Goal: Information Seeking & Learning: Learn about a topic

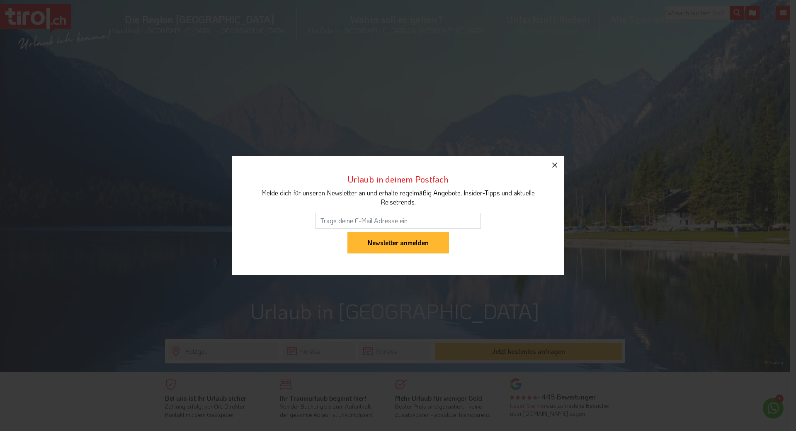
click at [554, 165] on icon "button" at bounding box center [554, 165] width 5 height 5
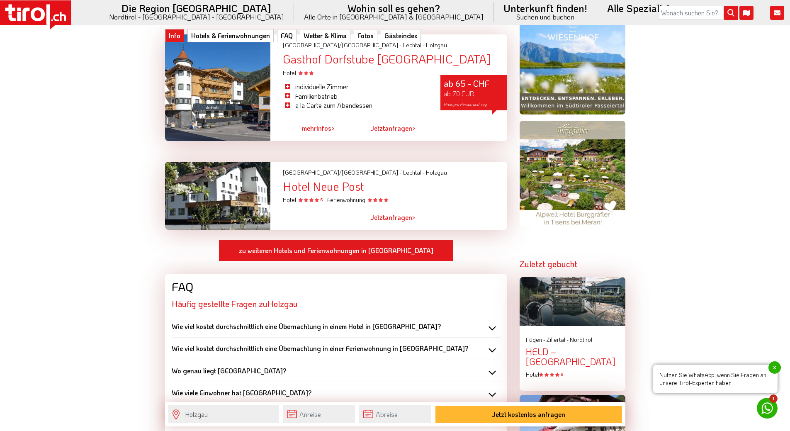
scroll to position [871, 0]
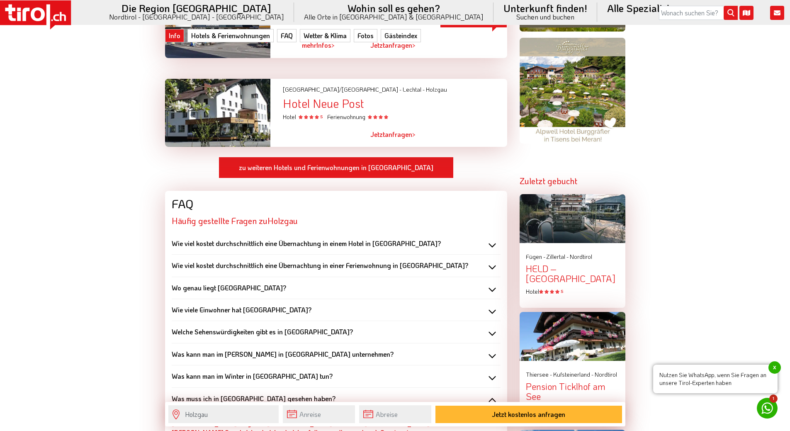
click at [206, 283] on b "Wo genau liegt Holzgau?" at bounding box center [229, 287] width 114 height 9
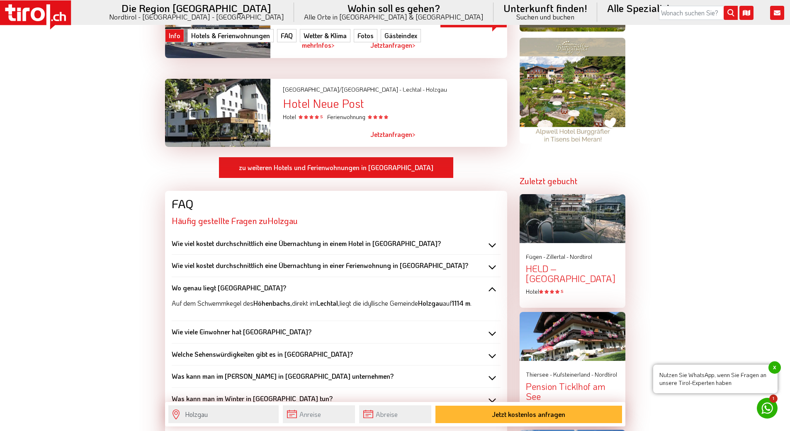
click at [206, 283] on b "Wo genau liegt Holzgau?" at bounding box center [229, 287] width 114 height 9
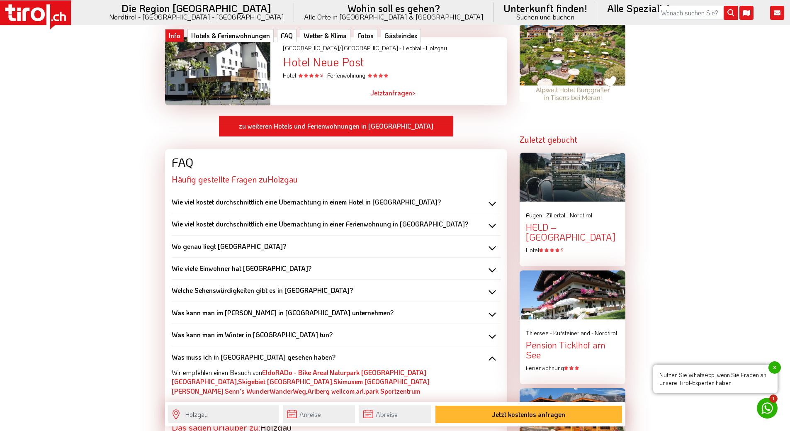
scroll to position [954, 0]
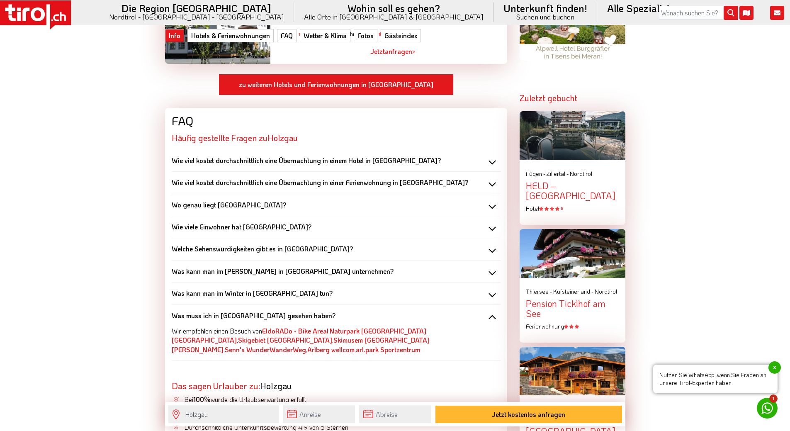
click at [199, 289] on b "Was kann man im Winter in Holzgau tun?" at bounding box center [252, 293] width 161 height 9
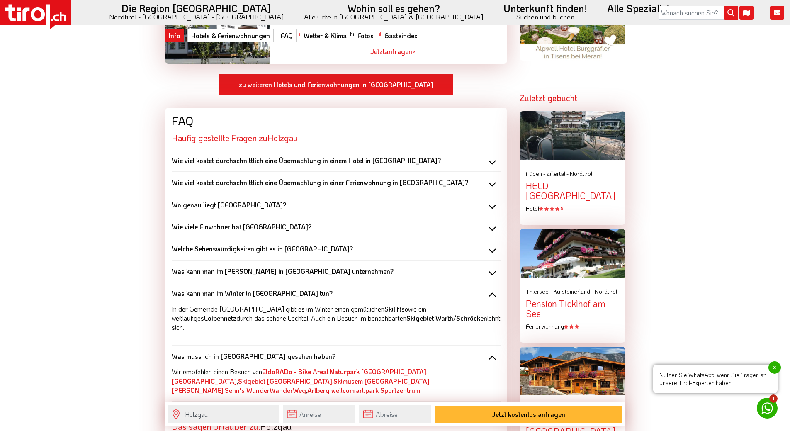
click at [199, 289] on b "Was kann man im Winter in Holzgau tun?" at bounding box center [252, 293] width 161 height 9
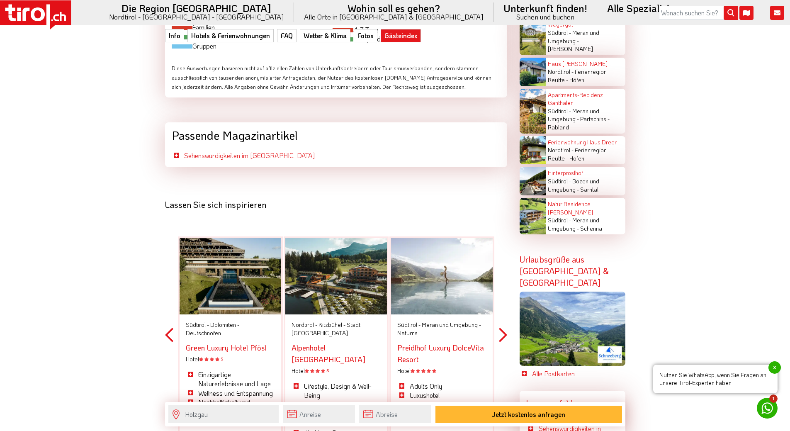
scroll to position [2156, 0]
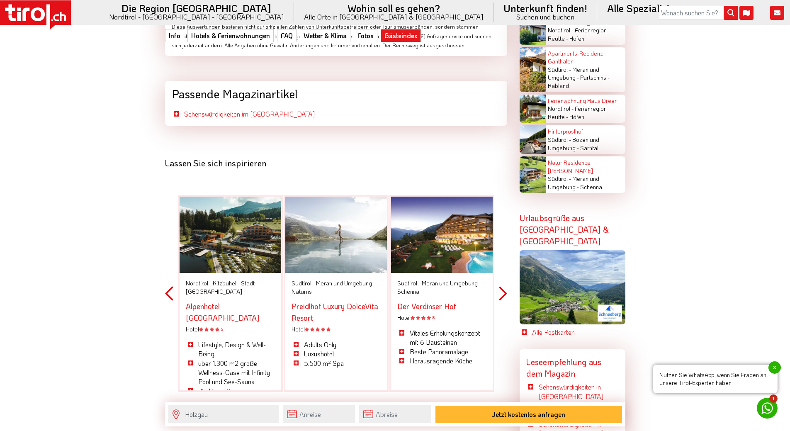
click at [167, 274] on button "Previous" at bounding box center [169, 293] width 8 height 243
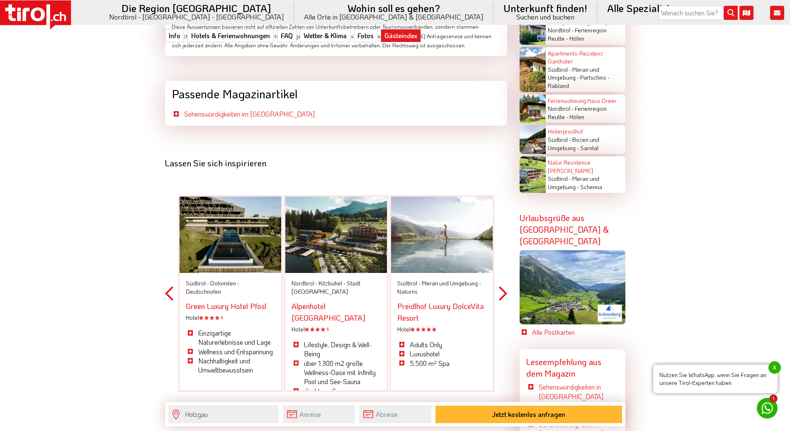
click at [502, 274] on button "Next" at bounding box center [503, 293] width 8 height 243
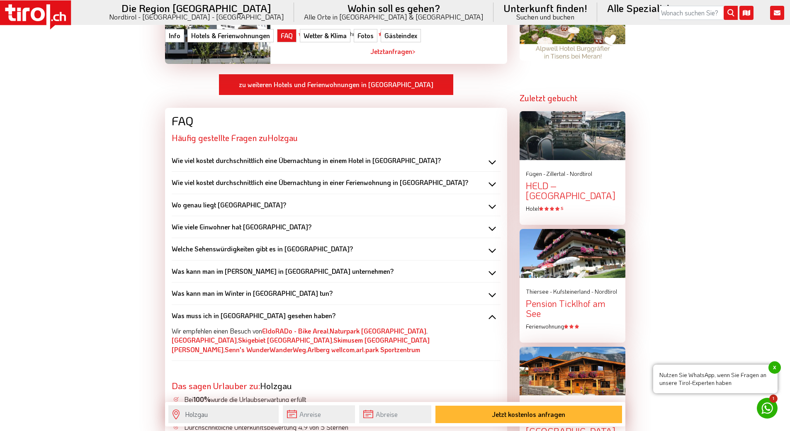
scroll to position [912, 0]
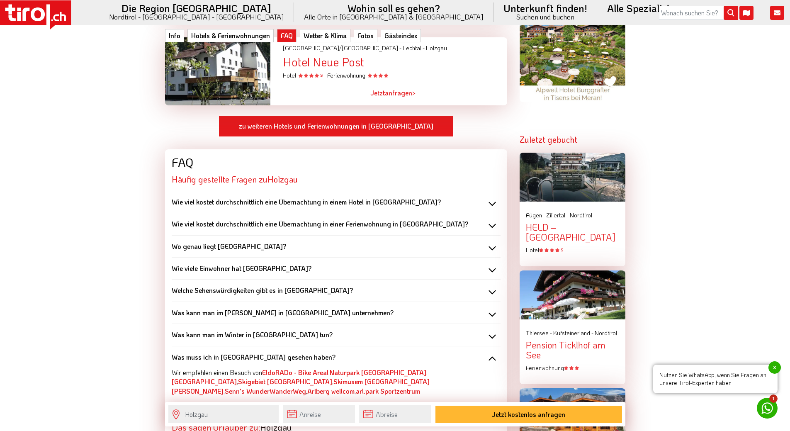
click at [232, 308] on b "Was kann man im Sommer in Holzgau unternehmen?" at bounding box center [283, 312] width 222 height 9
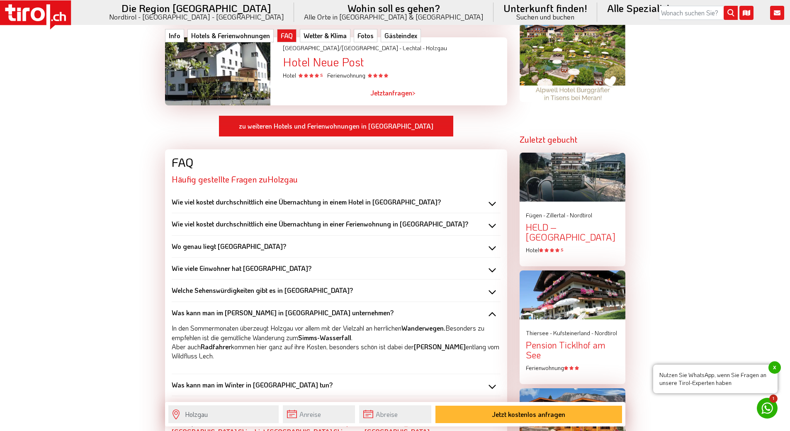
click at [232, 308] on b "Was kann man im Sommer in Holzgau unternehmen?" at bounding box center [283, 312] width 222 height 9
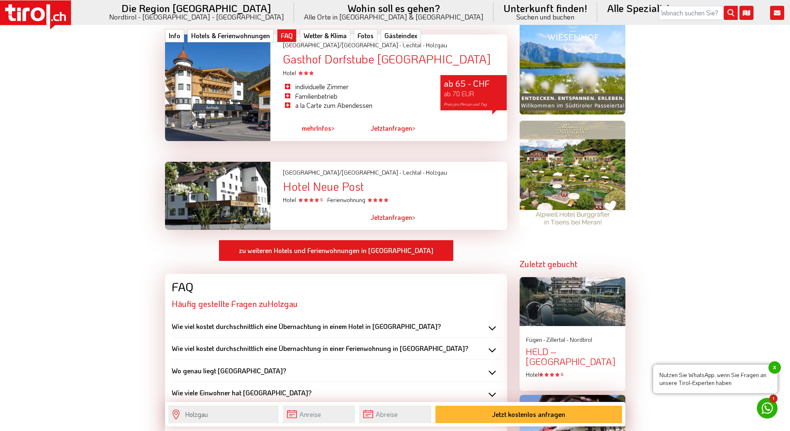
scroll to position [663, 0]
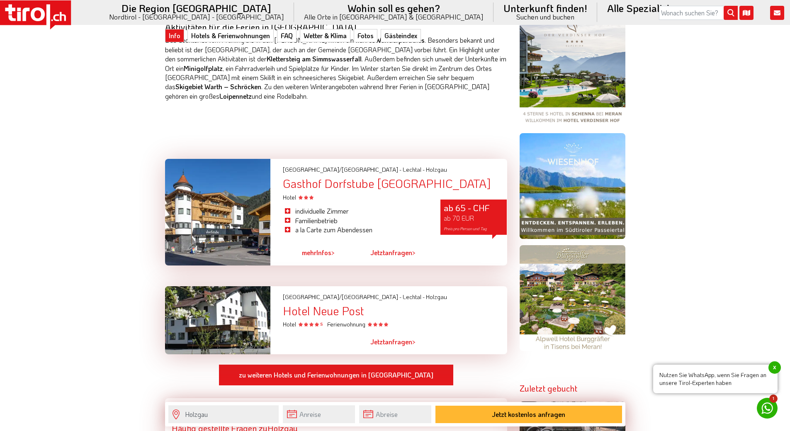
click at [211, 194] on div at bounding box center [218, 212] width 106 height 107
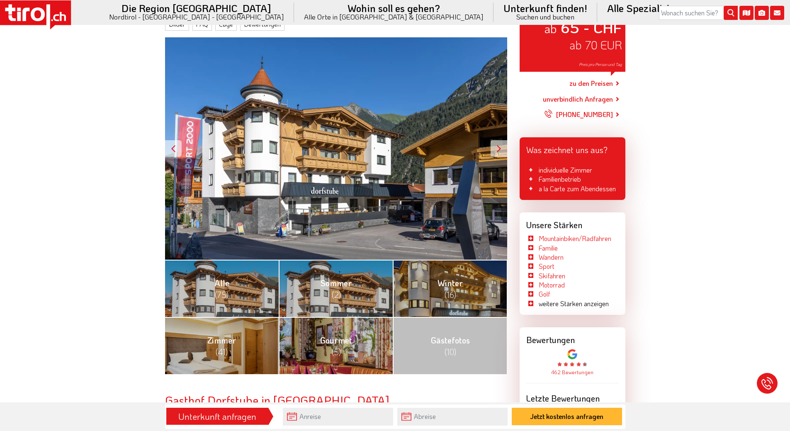
scroll to position [166, 0]
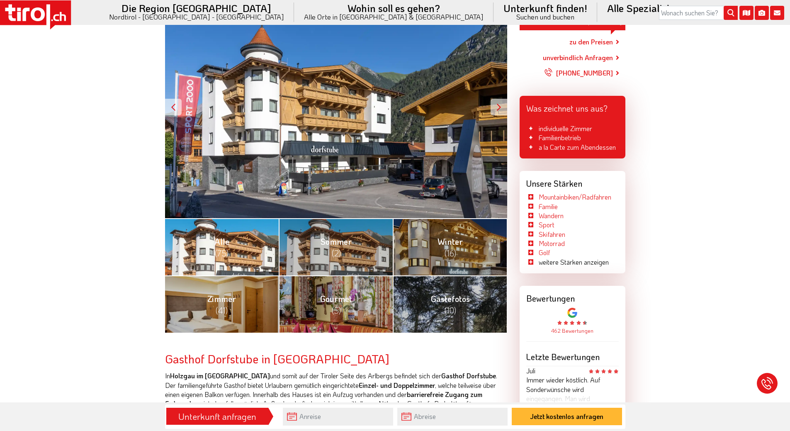
click at [210, 240] on link "Alle (75)" at bounding box center [222, 246] width 114 height 57
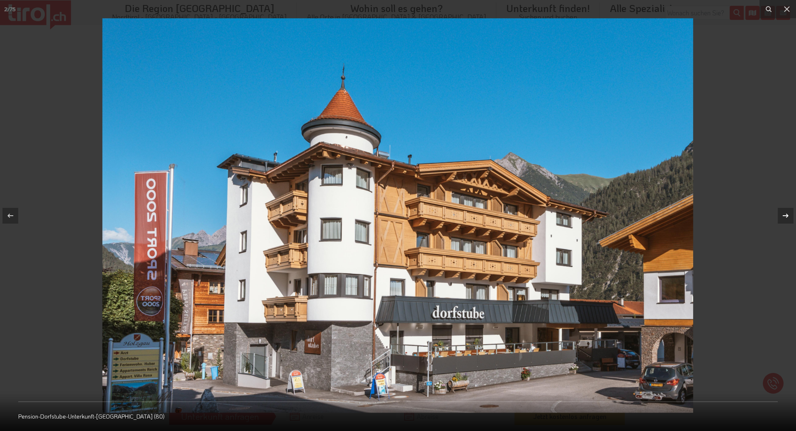
click at [784, 214] on icon at bounding box center [786, 216] width 10 height 10
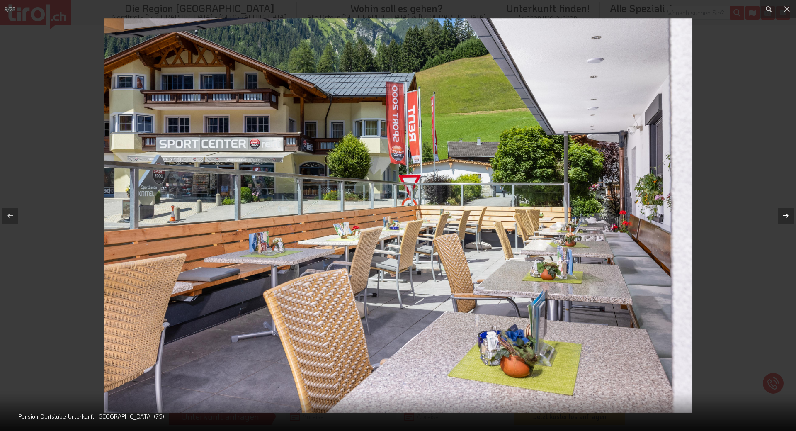
click at [786, 215] on icon at bounding box center [786, 216] width 10 height 10
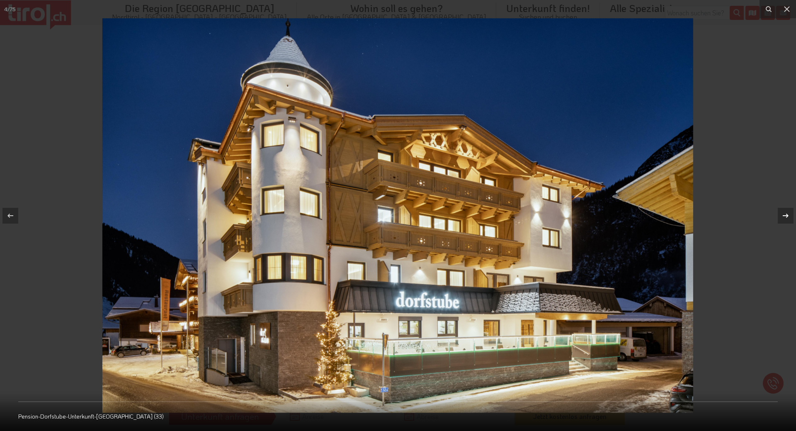
click at [786, 215] on div "4 / 75 Pension-Dorfstube-Unterkunft-[GEOGRAPHIC_DATA] (33)" at bounding box center [398, 215] width 796 height 431
click at [781, 216] on icon at bounding box center [786, 216] width 10 height 10
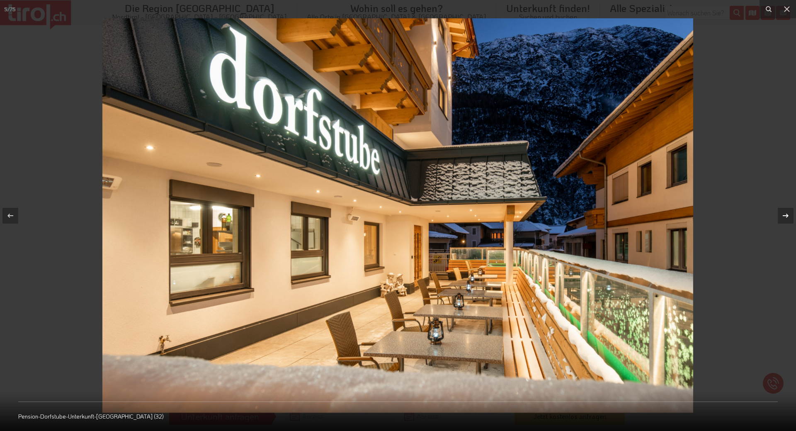
click at [785, 217] on icon at bounding box center [786, 216] width 10 height 10
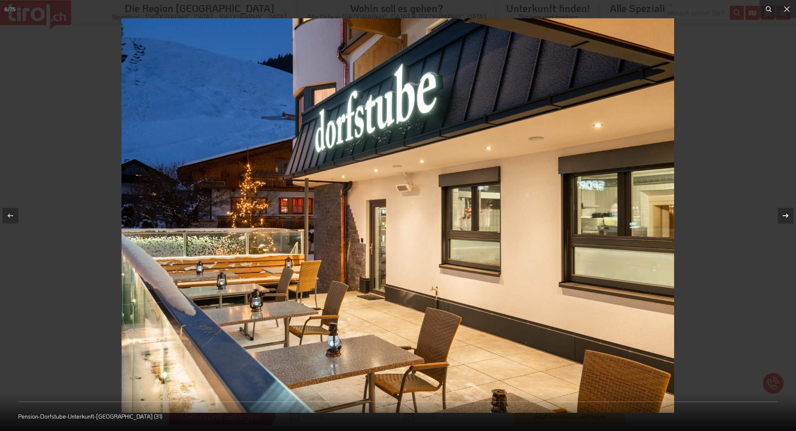
click at [785, 217] on div "6 / 75 Pension-Dorfstube-Unterkunft-[GEOGRAPHIC_DATA] (31)" at bounding box center [398, 215] width 796 height 431
click at [787, 215] on icon at bounding box center [786, 215] width 6 height 4
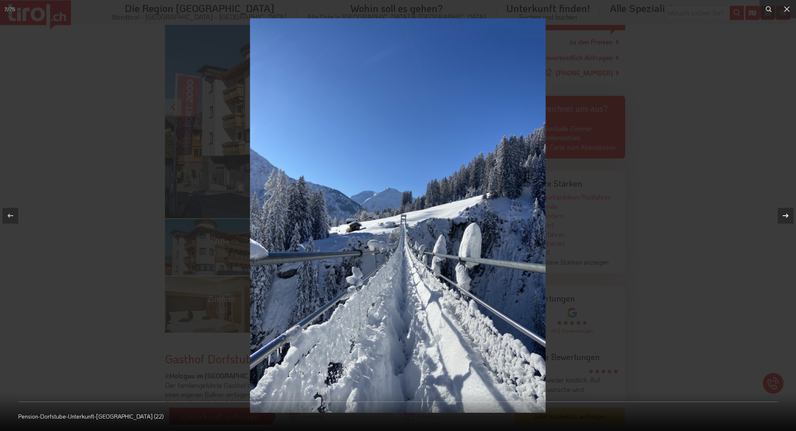
click at [783, 217] on icon at bounding box center [786, 216] width 10 height 10
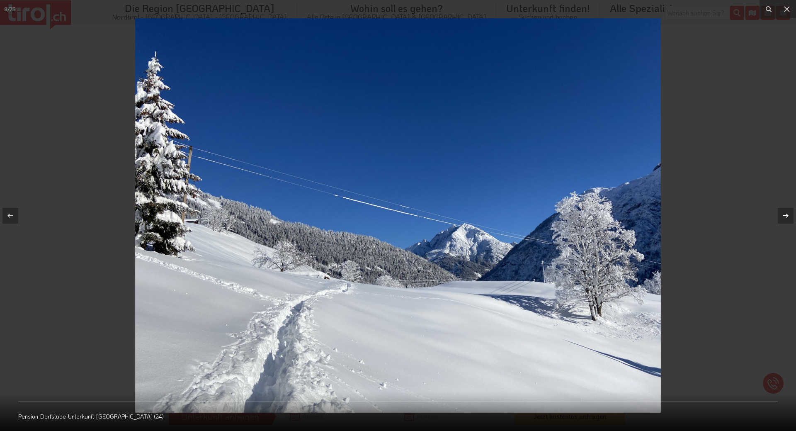
click at [783, 217] on div "8 / 75 Pension-Dorfstube-Unterkunft-[GEOGRAPHIC_DATA] (24)" at bounding box center [398, 215] width 796 height 431
click at [783, 214] on icon at bounding box center [786, 216] width 10 height 10
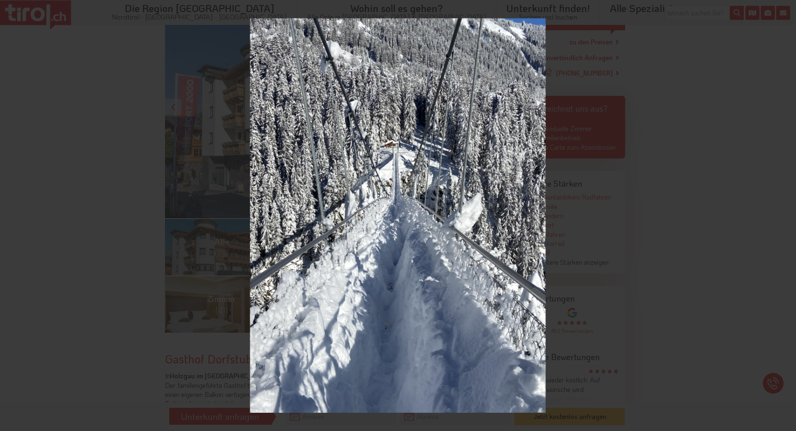
click at [786, 215] on icon at bounding box center [786, 215] width 6 height 4
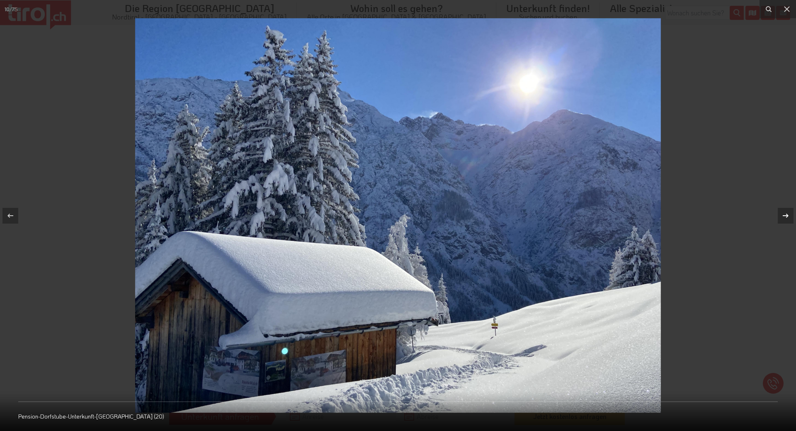
click at [786, 215] on div "10 / 75 Pension-Dorfstube-Unterkunft-[GEOGRAPHIC_DATA] (20)" at bounding box center [398, 215] width 796 height 431
click at [785, 215] on icon at bounding box center [786, 216] width 10 height 10
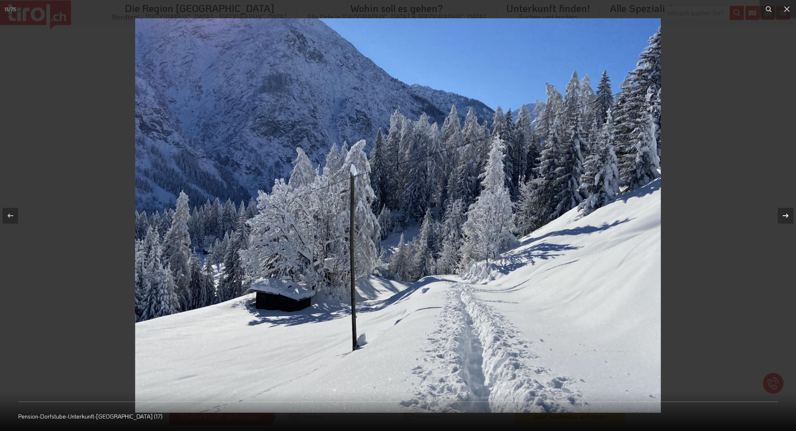
click at [785, 215] on div "11 / 75 Pension-Dorfstube-Unterkunft-[GEOGRAPHIC_DATA] (17)" at bounding box center [398, 215] width 796 height 431
click at [784, 217] on icon at bounding box center [786, 216] width 10 height 10
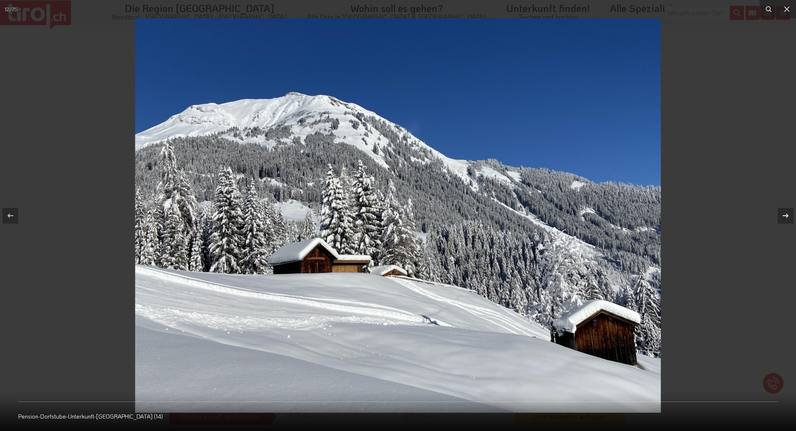
click at [785, 215] on div "12 / 75 Pension-Dorfstube-Unterkunft-[GEOGRAPHIC_DATA] (14)" at bounding box center [398, 215] width 796 height 431
click at [787, 215] on icon at bounding box center [786, 216] width 10 height 10
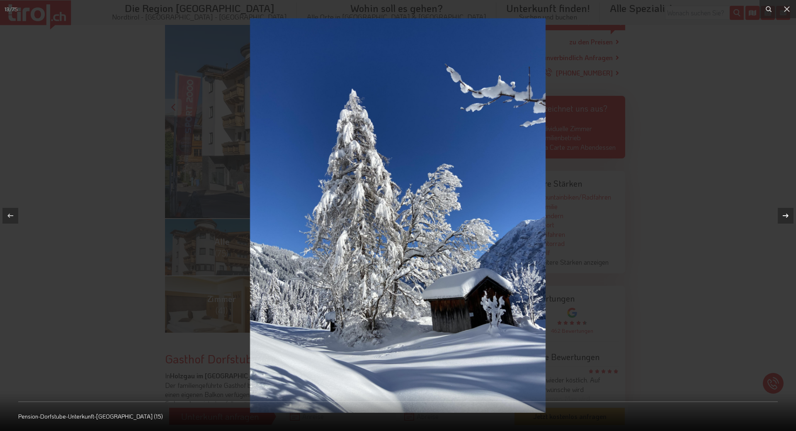
click at [787, 215] on icon at bounding box center [786, 216] width 10 height 10
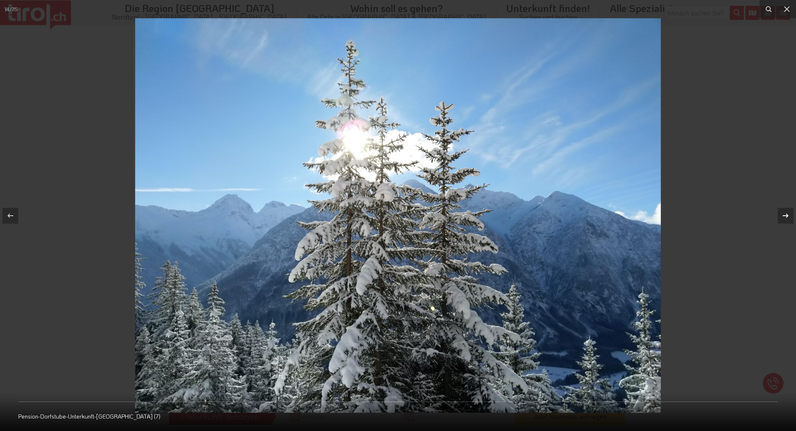
click at [787, 215] on icon at bounding box center [786, 216] width 10 height 10
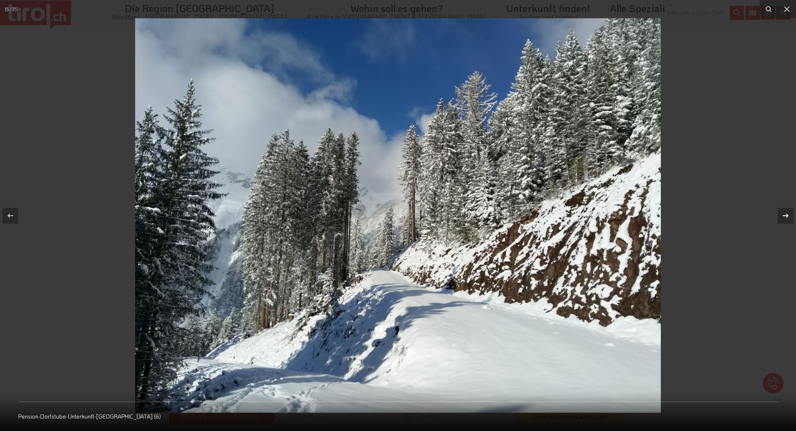
click at [787, 215] on icon at bounding box center [786, 216] width 10 height 10
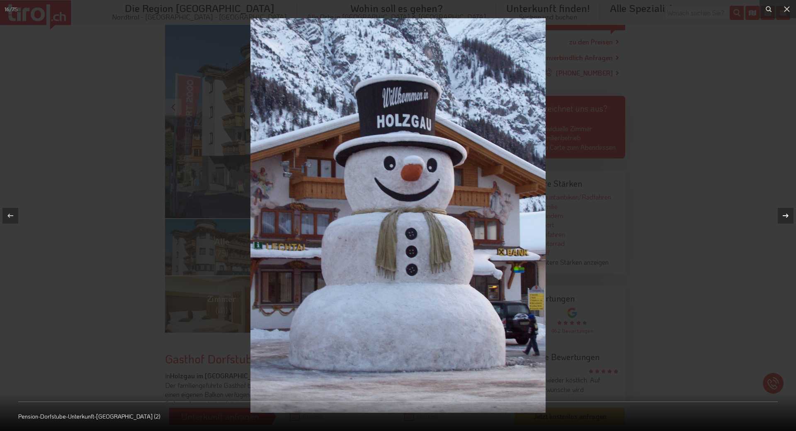
click at [785, 215] on icon at bounding box center [786, 215] width 6 height 4
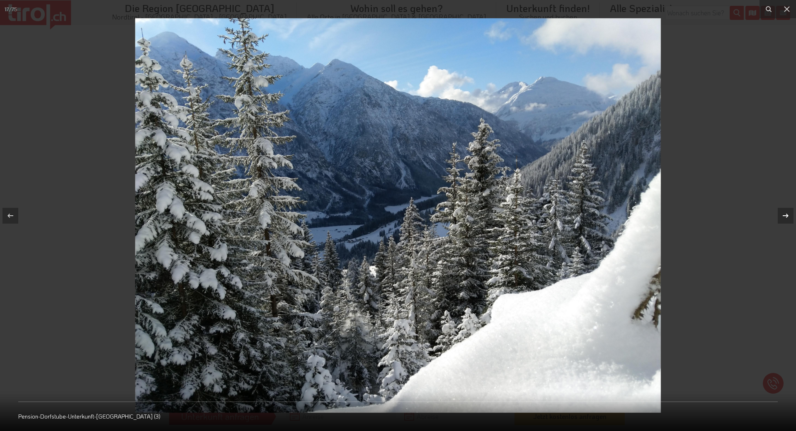
click at [785, 215] on icon at bounding box center [786, 215] width 6 height 4
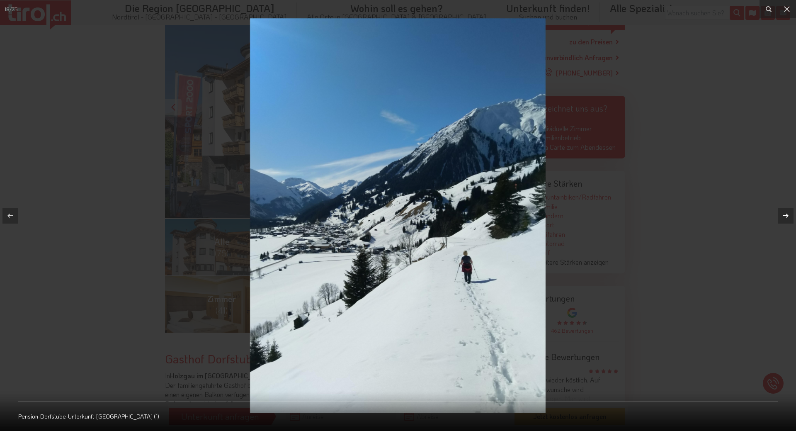
click at [785, 215] on div "18 / 75 Pension-Dorfstube-Unterkunft-[GEOGRAPHIC_DATA] (1)" at bounding box center [398, 215] width 796 height 431
click at [785, 215] on icon at bounding box center [786, 215] width 6 height 4
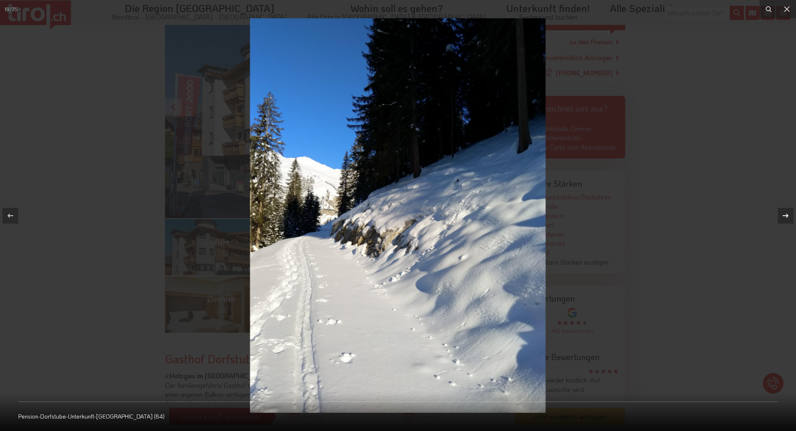
click at [785, 215] on icon at bounding box center [786, 215] width 6 height 4
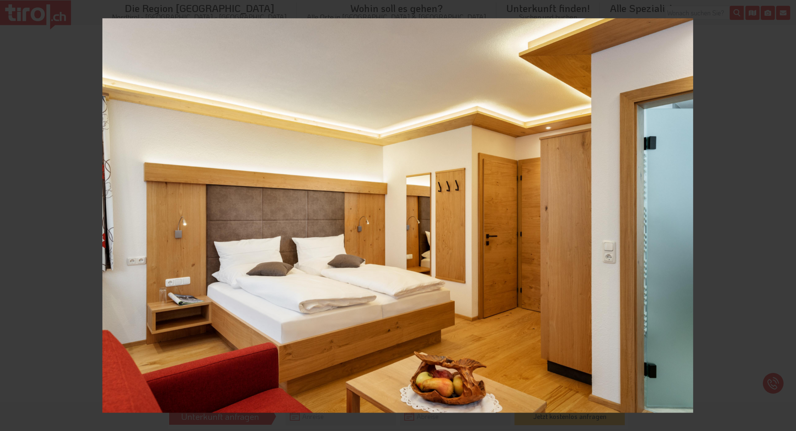
click at [785, 215] on div "20 / 75 Pension-Dorfstube-Unterkunft-[GEOGRAPHIC_DATA] (34)" at bounding box center [398, 215] width 796 height 431
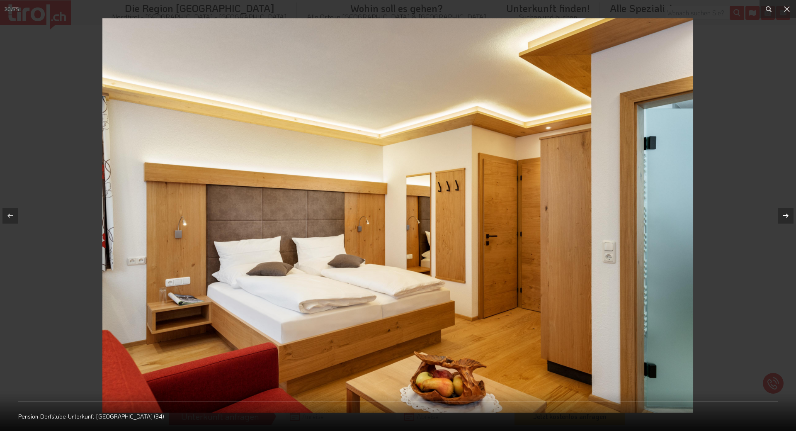
click at [785, 216] on icon at bounding box center [786, 216] width 10 height 10
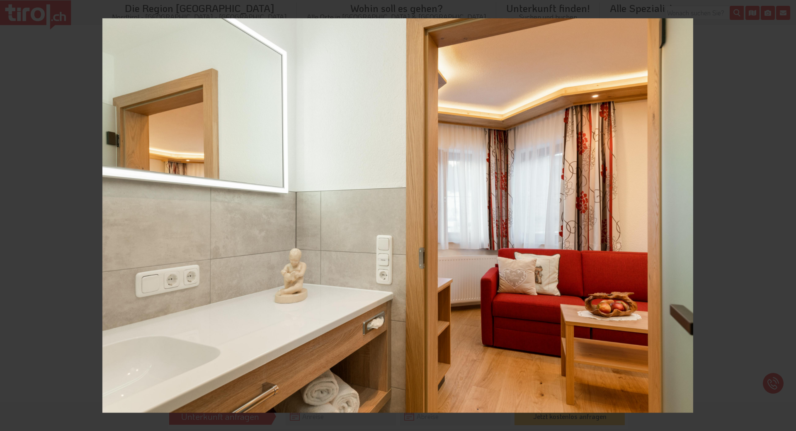
click at [785, 216] on div "21 / 75 Pension-Dorfstube-Unterkunft-[GEOGRAPHIC_DATA] (35)" at bounding box center [398, 215] width 796 height 431
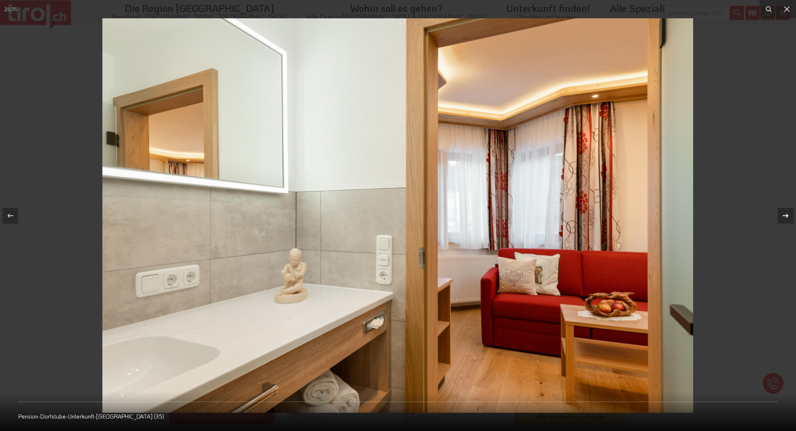
click at [785, 217] on icon at bounding box center [786, 216] width 10 height 10
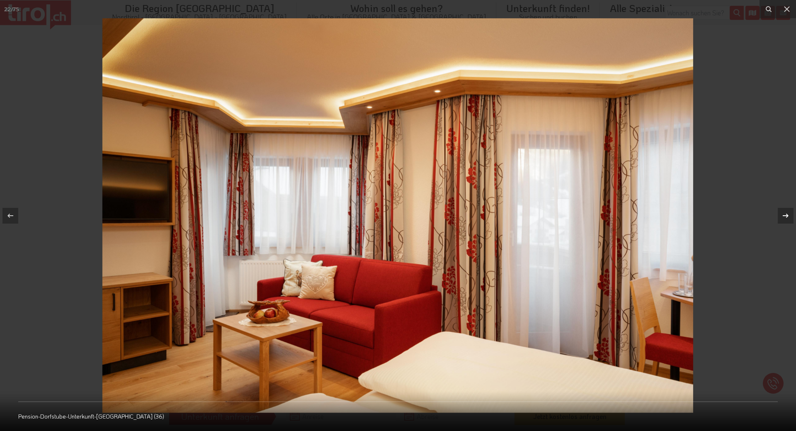
click at [785, 218] on div "22 / 75 Pension-Dorfstube-Unterkunft-[GEOGRAPHIC_DATA] (36)" at bounding box center [398, 215] width 796 height 431
click at [785, 218] on icon at bounding box center [786, 216] width 10 height 10
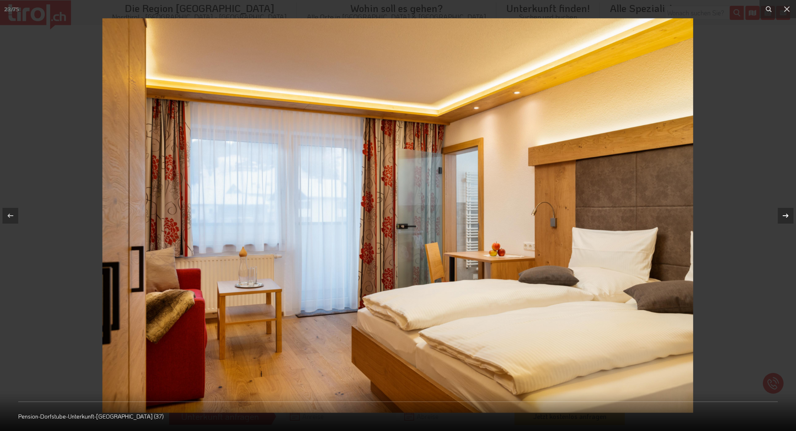
click at [785, 214] on icon at bounding box center [786, 216] width 10 height 10
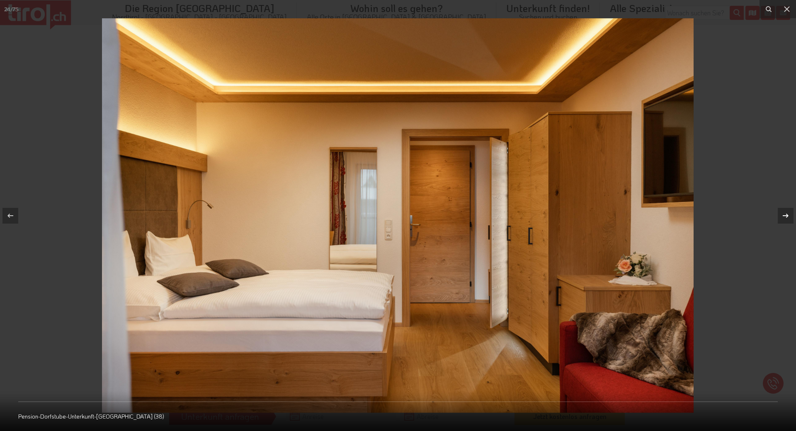
click at [784, 214] on icon at bounding box center [786, 216] width 10 height 10
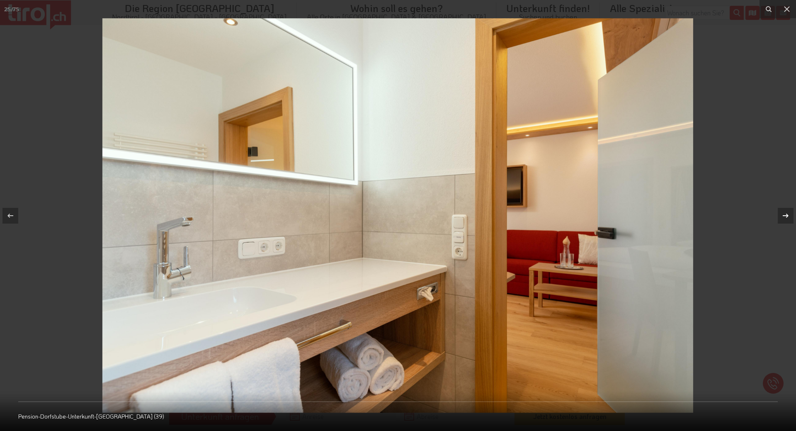
click at [785, 214] on icon at bounding box center [786, 216] width 10 height 10
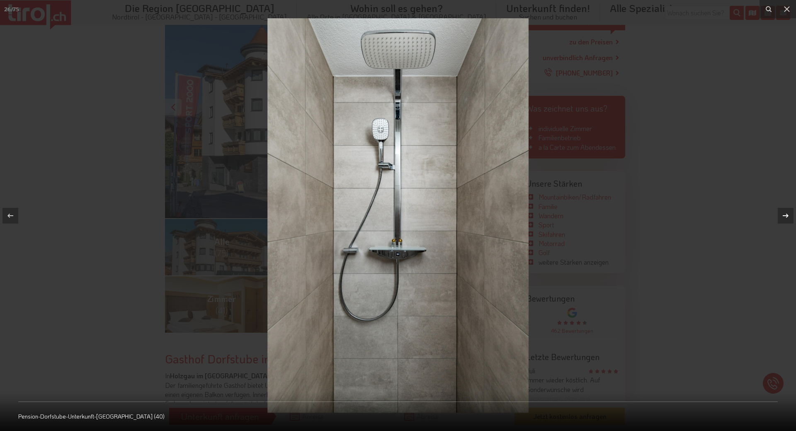
click at [785, 214] on div "26 / 75 Pension-Dorfstube-Unterkunft-[GEOGRAPHIC_DATA] (40)" at bounding box center [398, 215] width 796 height 431
click at [786, 215] on icon at bounding box center [786, 215] width 6 height 4
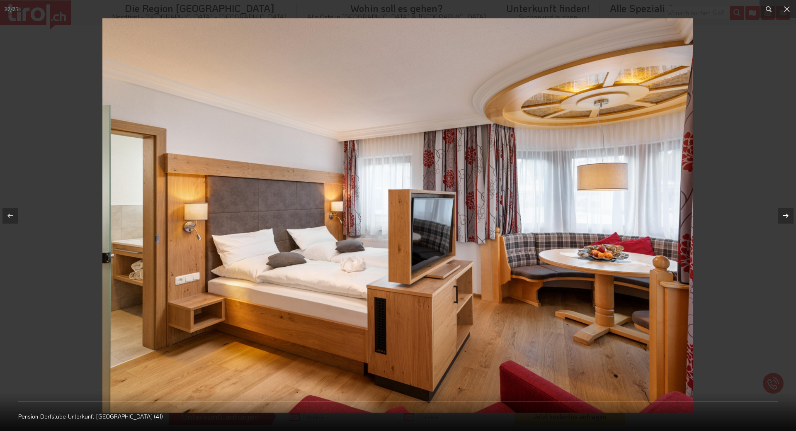
click at [785, 218] on icon at bounding box center [786, 216] width 10 height 10
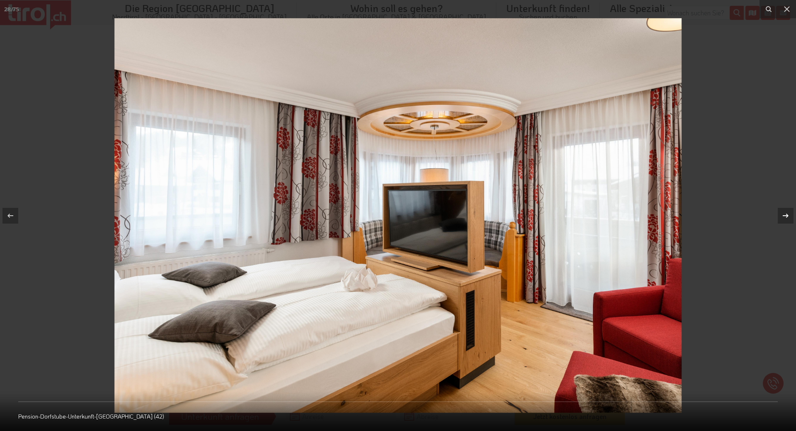
click at [785, 218] on icon at bounding box center [786, 216] width 10 height 10
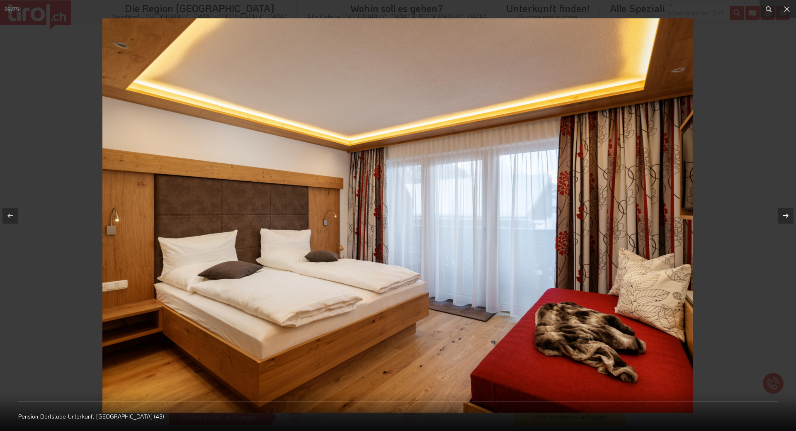
click at [785, 218] on icon at bounding box center [786, 216] width 10 height 10
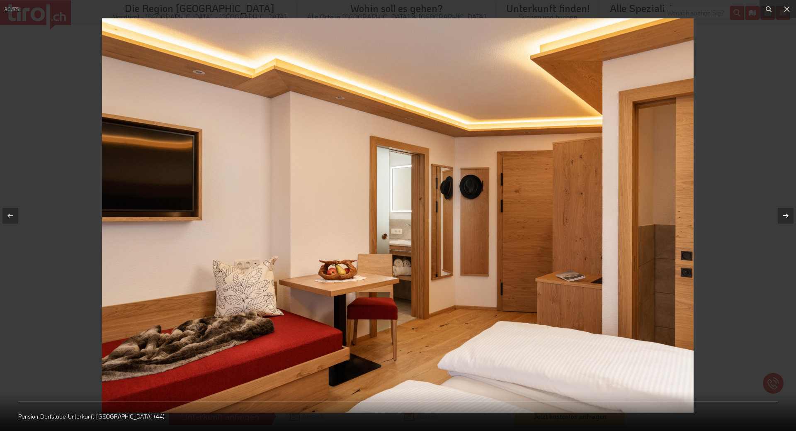
click at [785, 218] on icon at bounding box center [786, 216] width 10 height 10
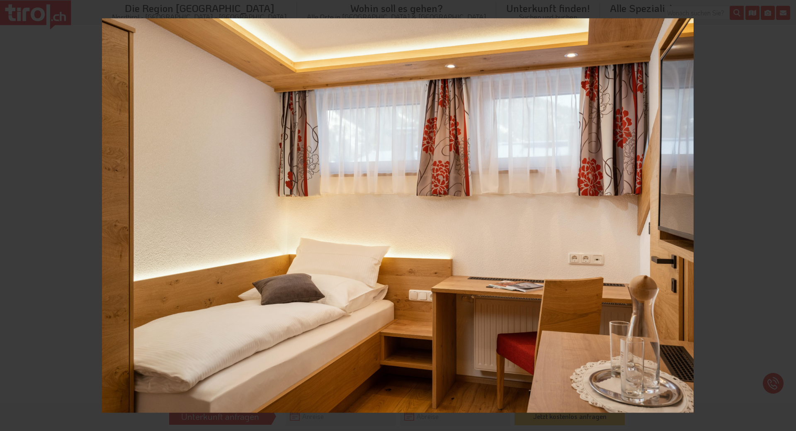
click at [785, 218] on div "31 / 75 Pension-Dorfstube-Unterkunft-[GEOGRAPHIC_DATA] (45)" at bounding box center [398, 215] width 796 height 431
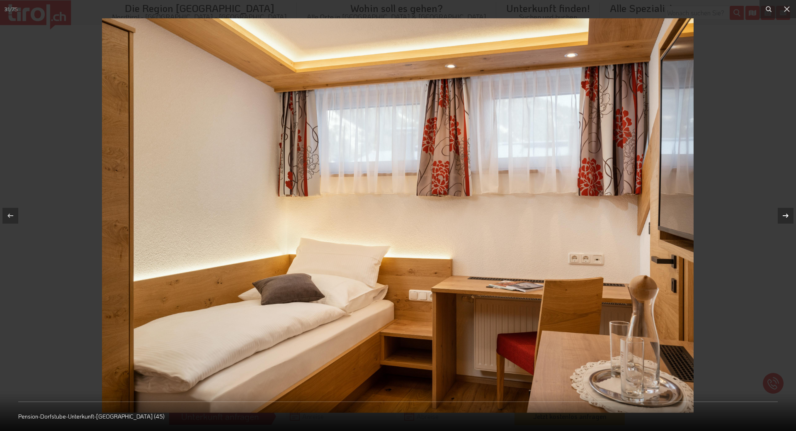
click at [785, 218] on icon at bounding box center [786, 216] width 10 height 10
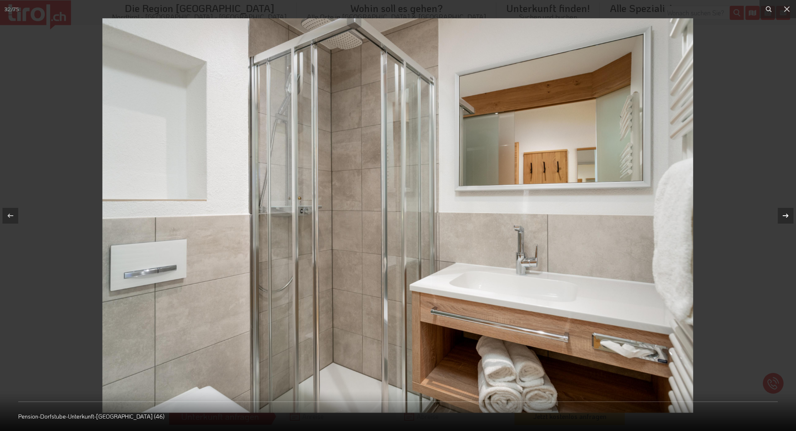
click at [785, 218] on icon at bounding box center [786, 216] width 10 height 10
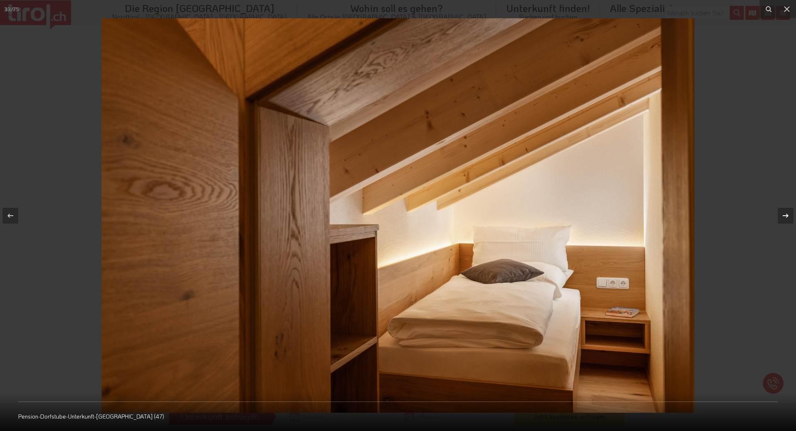
click at [785, 218] on icon at bounding box center [786, 216] width 10 height 10
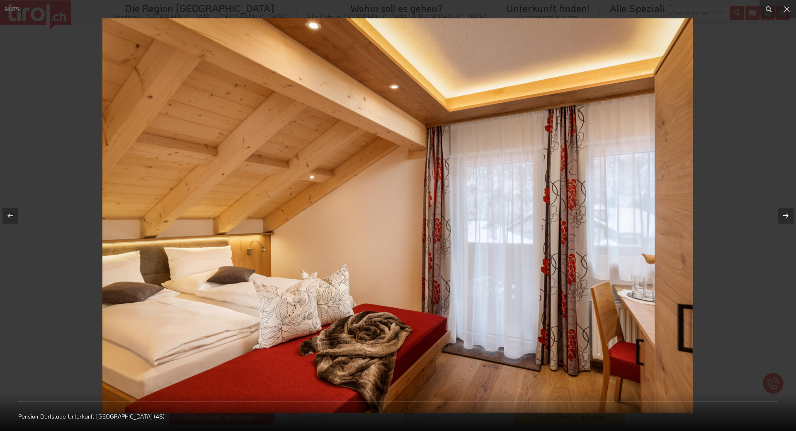
click at [785, 214] on icon at bounding box center [786, 216] width 10 height 10
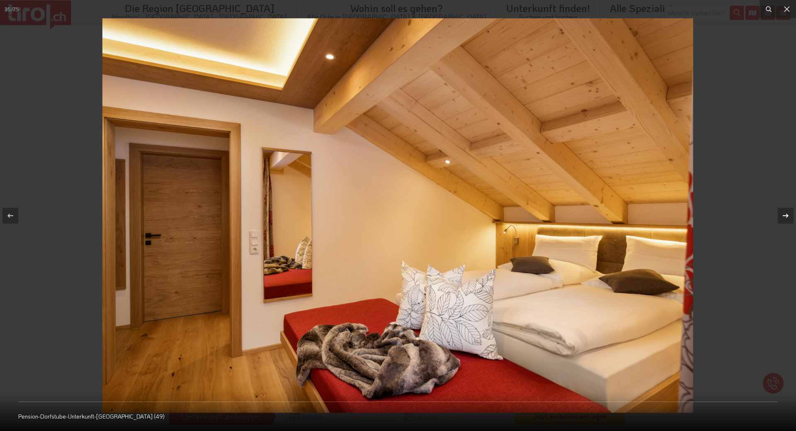
click at [785, 216] on icon at bounding box center [786, 216] width 10 height 10
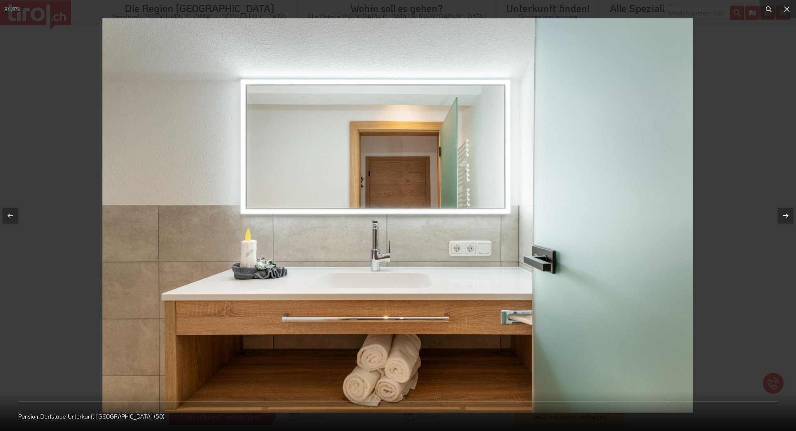
click at [785, 216] on div "36 / 75 Pension-Dorfstube-Unterkunft-[GEOGRAPHIC_DATA] (50)" at bounding box center [398, 215] width 796 height 431
click at [785, 216] on icon at bounding box center [786, 216] width 10 height 10
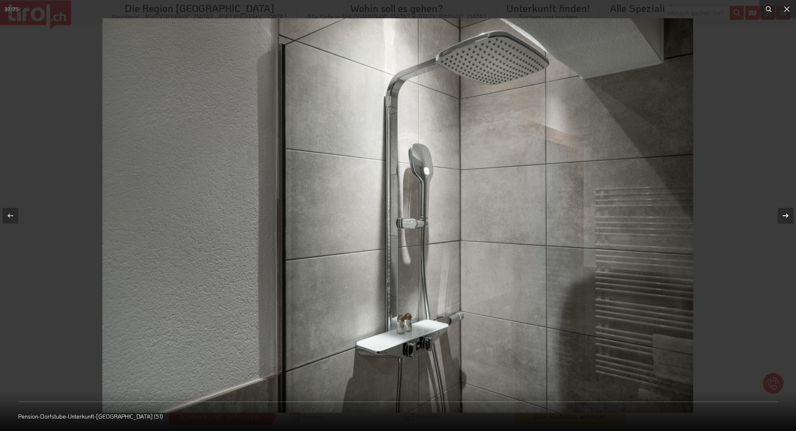
click at [785, 216] on icon at bounding box center [786, 216] width 10 height 10
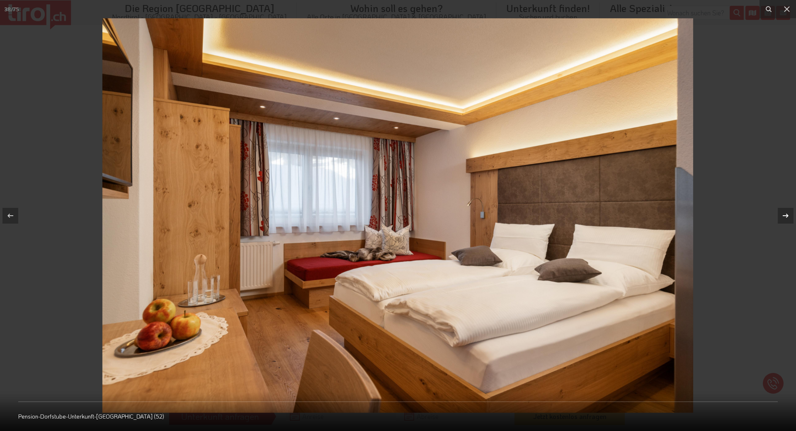
click at [785, 216] on icon at bounding box center [786, 216] width 10 height 10
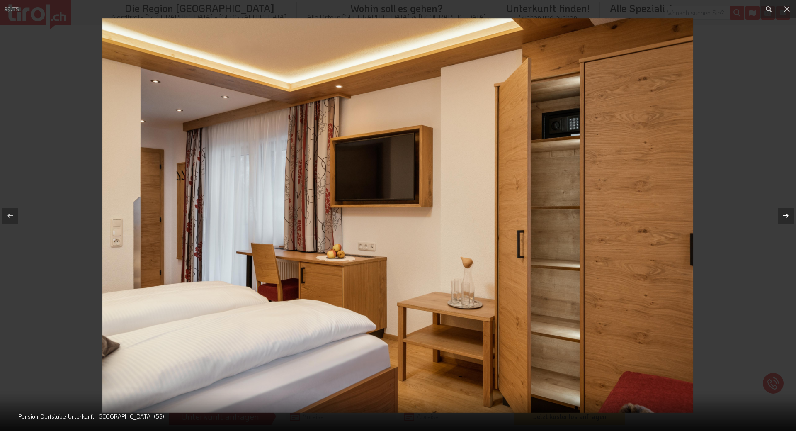
click at [785, 216] on icon at bounding box center [786, 216] width 10 height 10
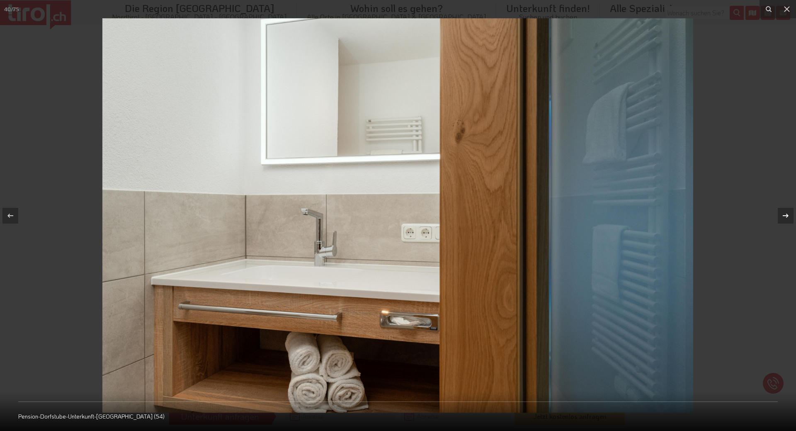
click at [785, 216] on icon at bounding box center [786, 216] width 10 height 10
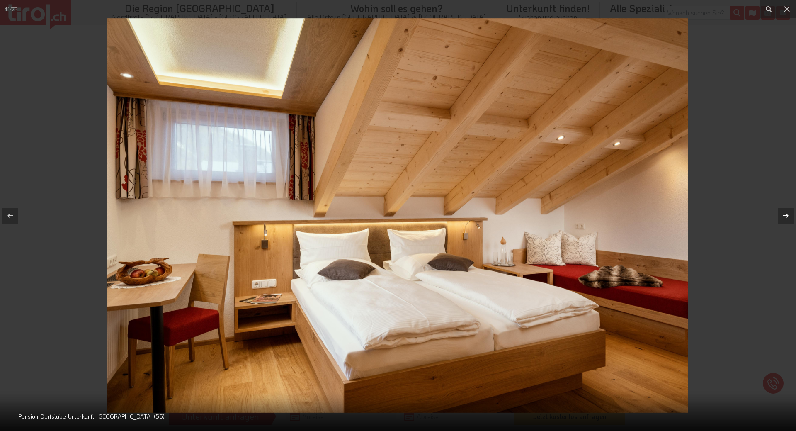
click at [785, 216] on icon at bounding box center [786, 216] width 10 height 10
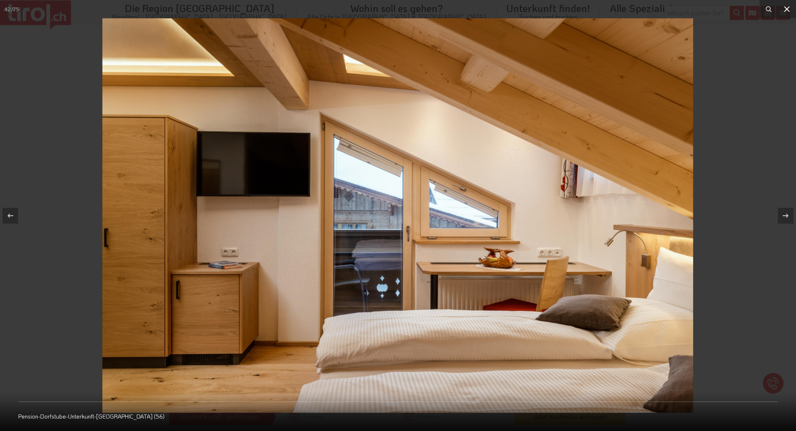
click at [785, 11] on icon at bounding box center [787, 9] width 6 height 6
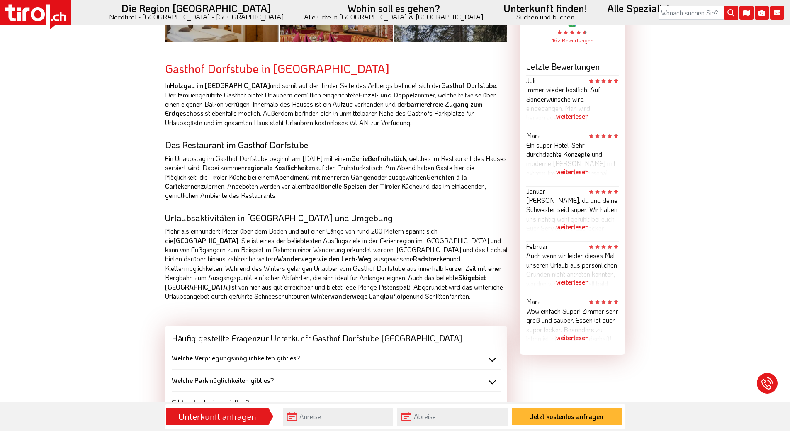
scroll to position [498, 0]
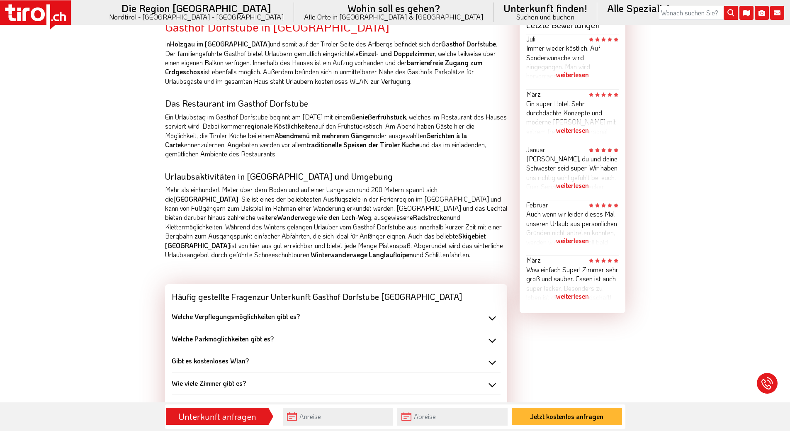
click at [184, 338] on b "Welche Parkmöglichkeiten gibt es?" at bounding box center [223, 338] width 102 height 9
click at [190, 316] on b "Welche Verpflegungsmöglichkeiten gibt es?" at bounding box center [236, 316] width 128 height 9
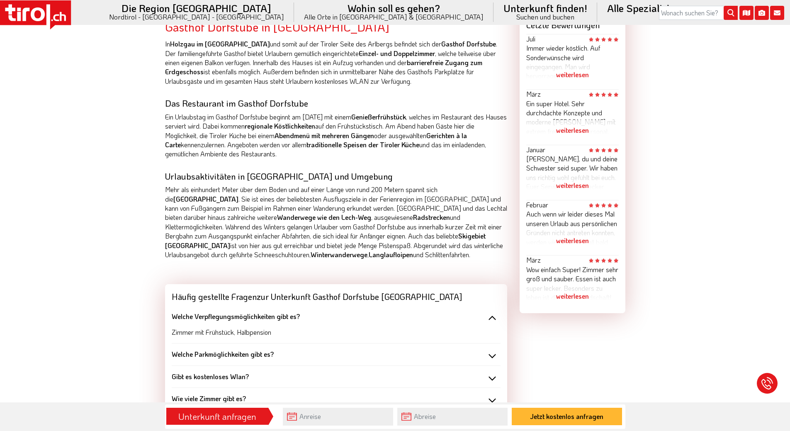
click at [190, 316] on b "Welche Verpflegungsmöglichkeiten gibt es?" at bounding box center [236, 316] width 128 height 9
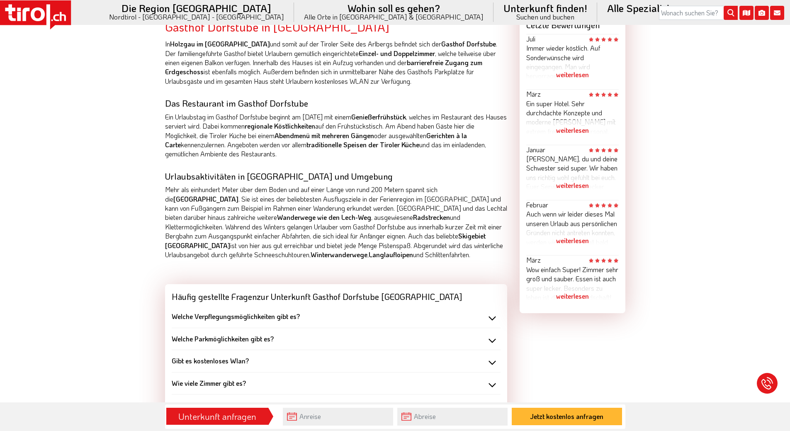
scroll to position [581, 0]
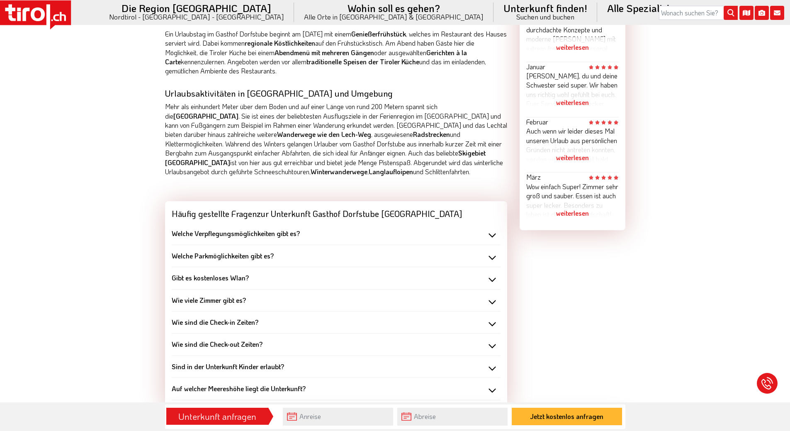
click at [192, 302] on b "Wie viele Zimmer gibt es?" at bounding box center [209, 300] width 74 height 9
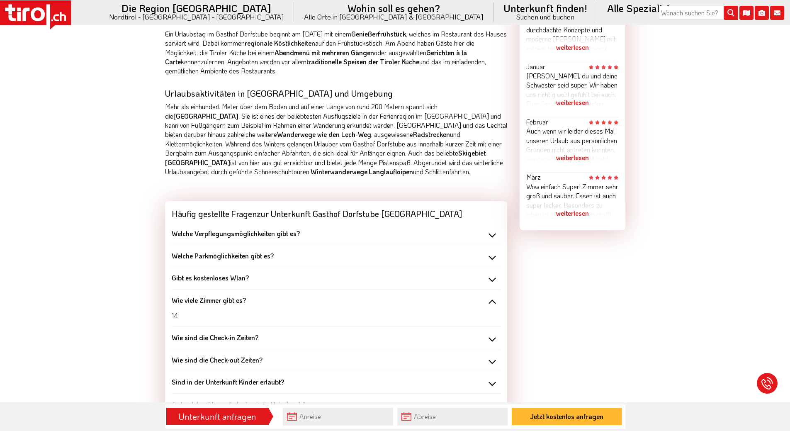
click at [192, 302] on b "Wie viele Zimmer gibt es?" at bounding box center [209, 300] width 74 height 9
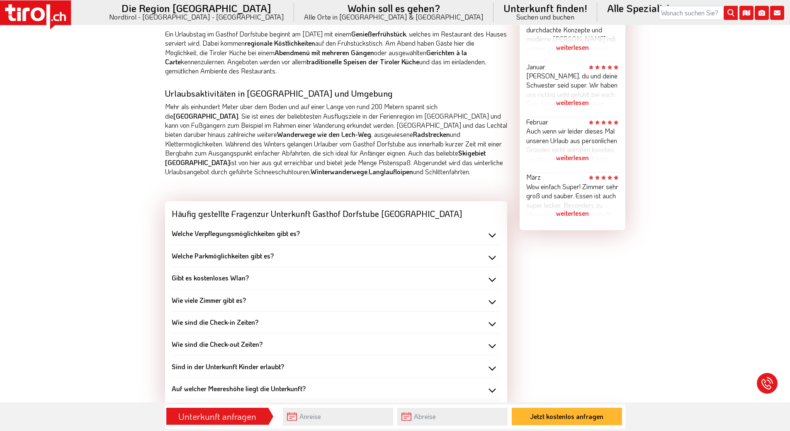
click at [208, 367] on b "Sind in der Unterkunft Kinder erlaubt?" at bounding box center [228, 366] width 112 height 9
click at [186, 388] on b "Auf welcher Meereshöhe liegt die Unterkunft?" at bounding box center [239, 388] width 134 height 9
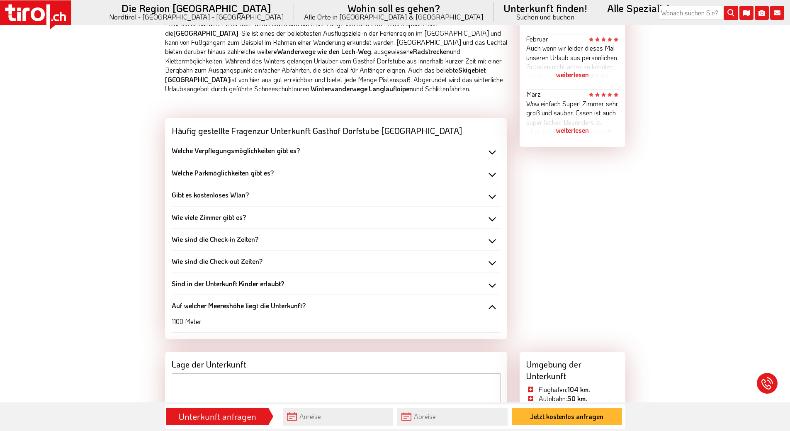
scroll to position [705, 0]
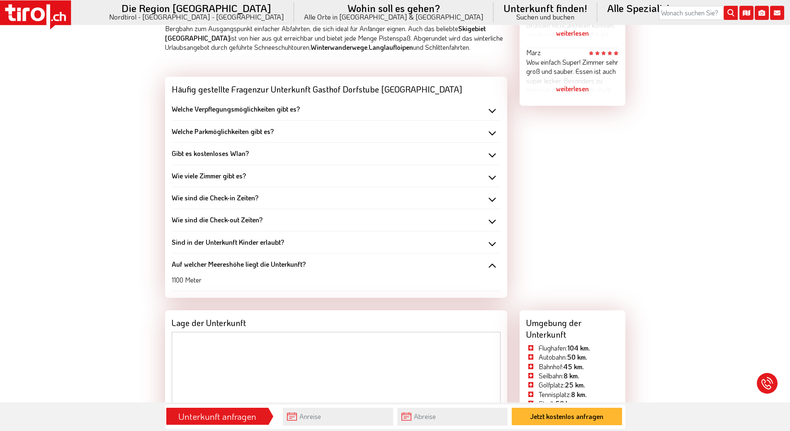
click at [197, 267] on b "Auf welcher Meereshöhe liegt die Unterkunft?" at bounding box center [239, 264] width 134 height 9
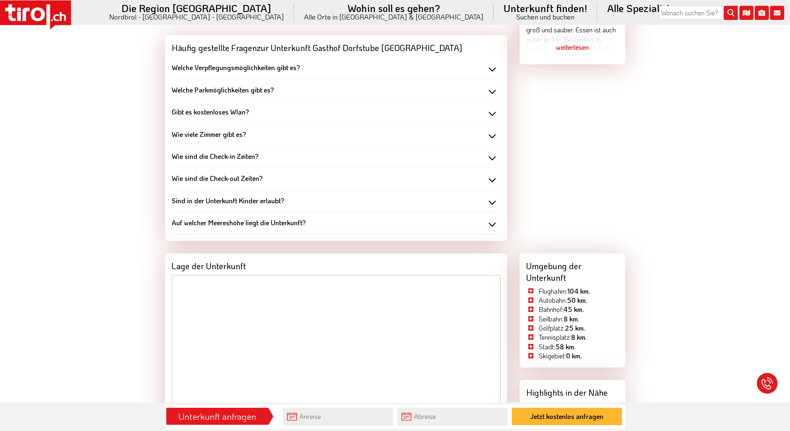
scroll to position [829, 0]
